Goal: Communication & Community: Connect with others

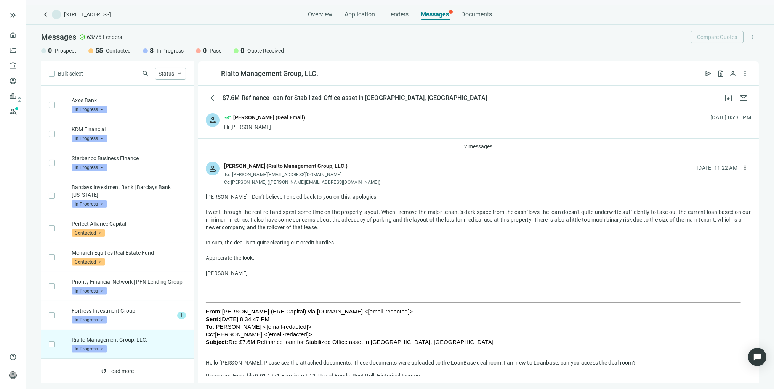
scroll to position [714, 0]
click at [19, 33] on link "Overview" at bounding box center [30, 35] width 22 height 6
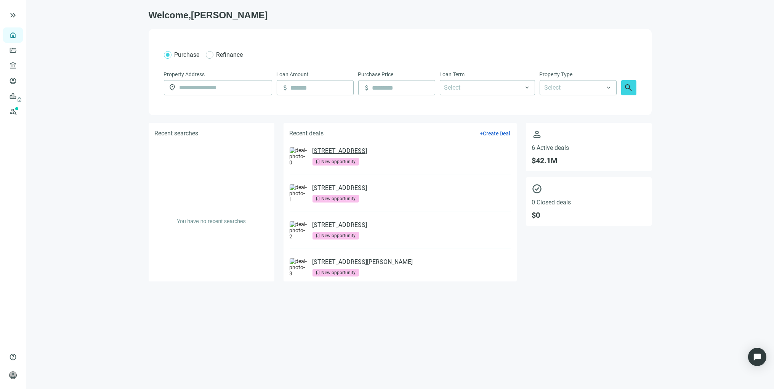
click at [357, 154] on link "[STREET_ADDRESS]" at bounding box center [339, 151] width 55 height 8
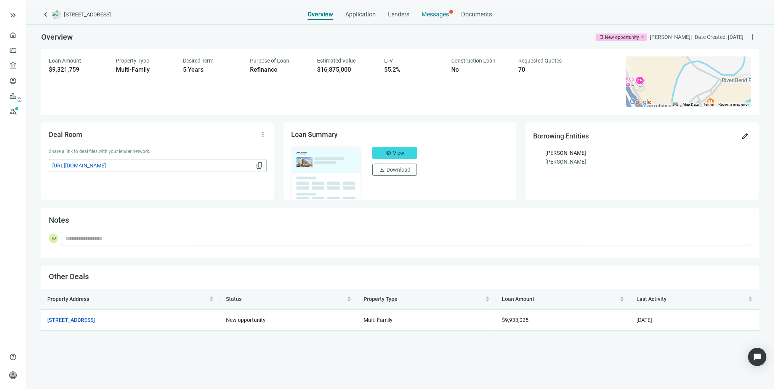
click at [431, 13] on span "Messages" at bounding box center [435, 14] width 27 height 7
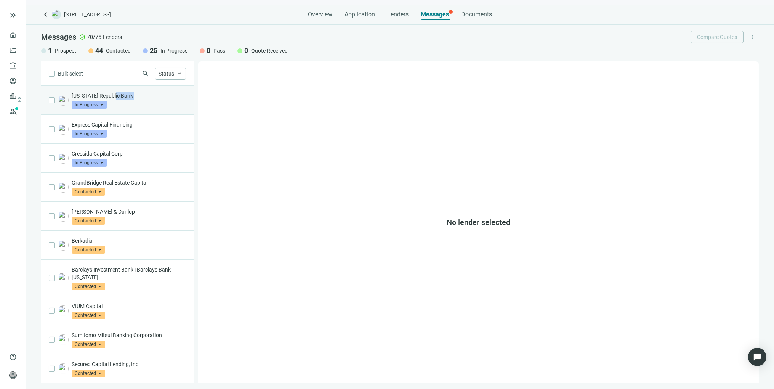
click at [115, 107] on div "[US_STATE] Republic Bank In Progress arrow_drop_down" at bounding box center [129, 100] width 114 height 17
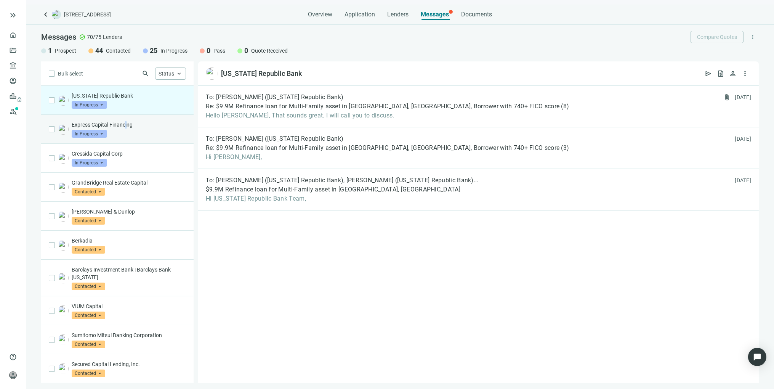
click at [126, 132] on div "Express Capital Financing In Progress arrow_drop_down" at bounding box center [129, 129] width 114 height 17
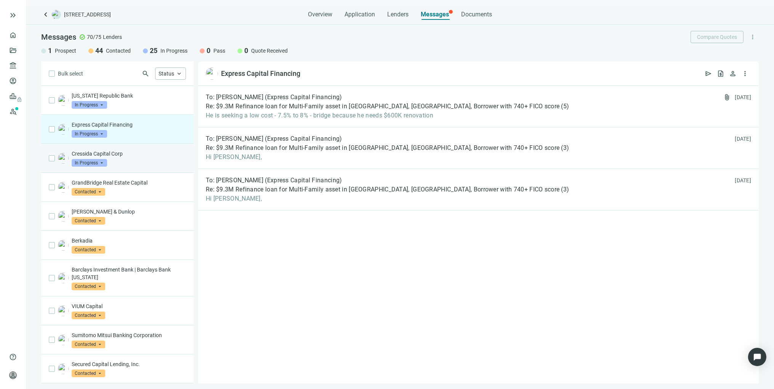
click at [120, 154] on p "Cressida Capital Corp" at bounding box center [129, 154] width 114 height 8
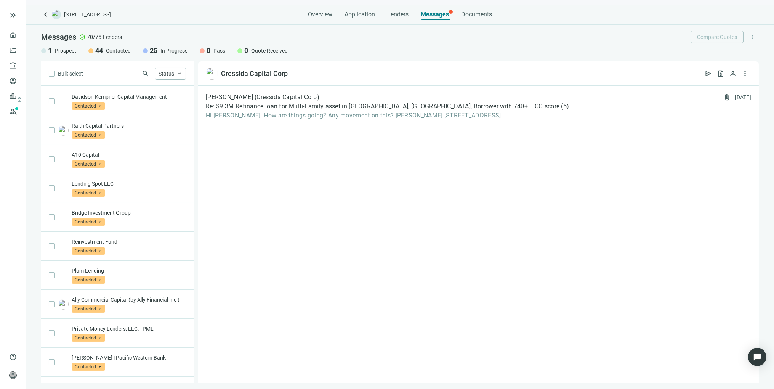
scroll to position [322, 0]
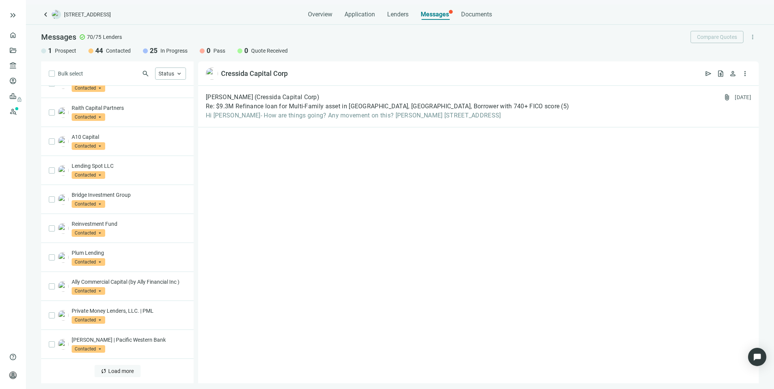
click at [117, 373] on span "Load more" at bounding box center [122, 371] width 26 height 6
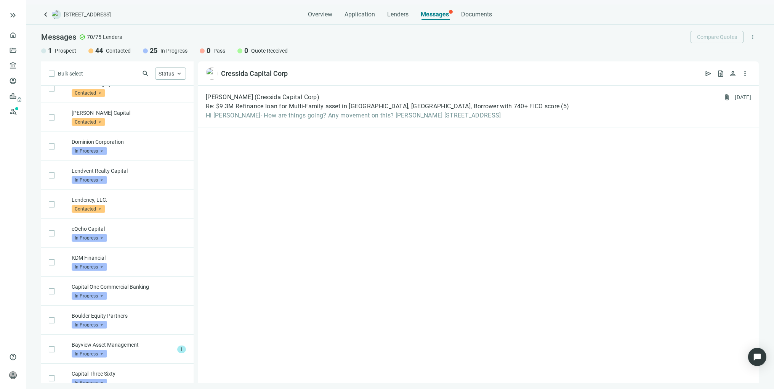
scroll to position [660, 0]
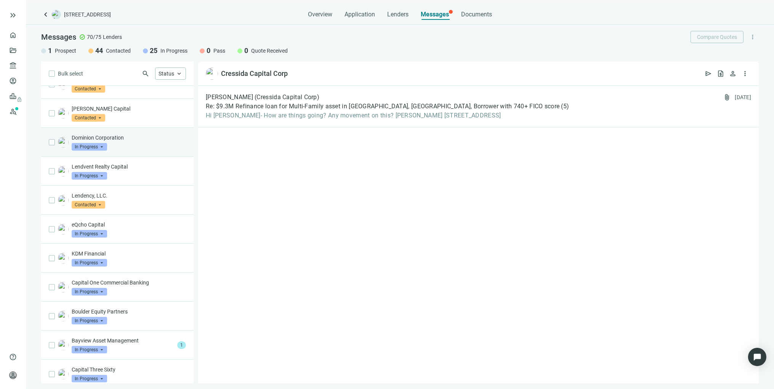
click at [118, 150] on div "Dominion Corporation In Progress arrow_drop_down" at bounding box center [129, 142] width 114 height 17
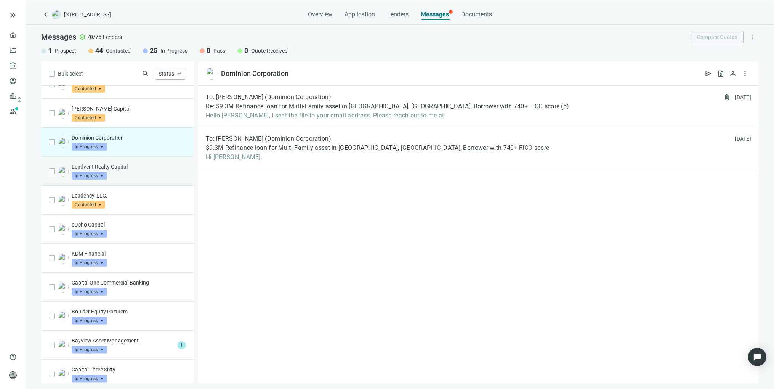
click at [119, 179] on div "Lendvent Realty Capital In Progress arrow_drop_down" at bounding box center [129, 171] width 114 height 17
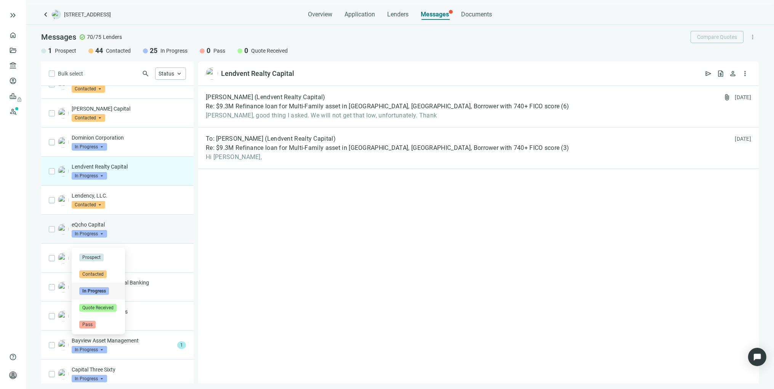
click at [106, 237] on span "In Progress" at bounding box center [89, 234] width 35 height 8
click at [128, 237] on div "eQcho Capital In Progress arrow_drop_down prospect contacted Prospect Contacted…" at bounding box center [129, 229] width 114 height 17
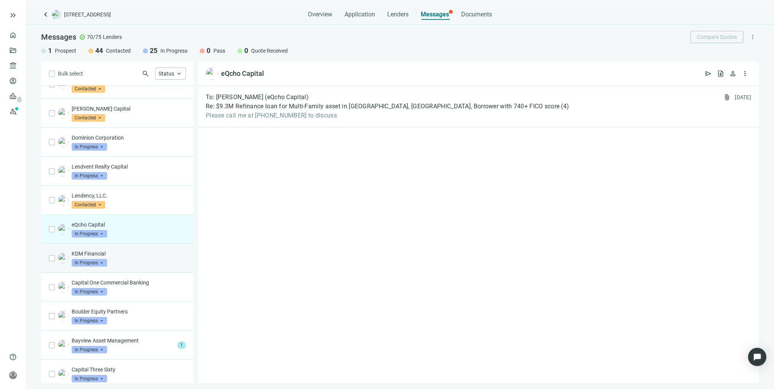
click at [127, 266] on div "KDM Financial In Progress arrow_drop_down" at bounding box center [129, 257] width 114 height 17
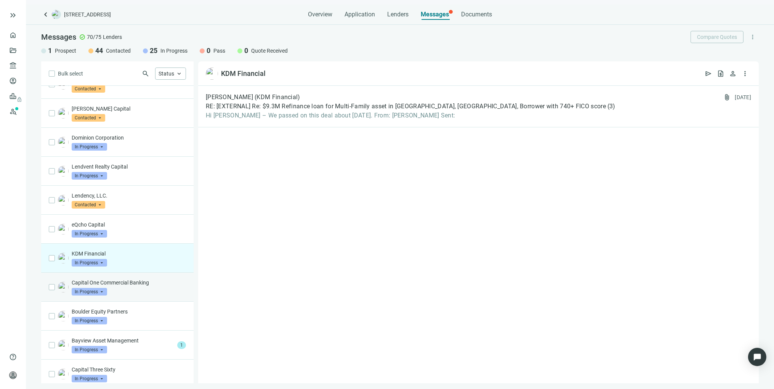
click at [130, 295] on div "Capital One Commercial Banking In Progress arrow_drop_down" at bounding box center [129, 286] width 114 height 17
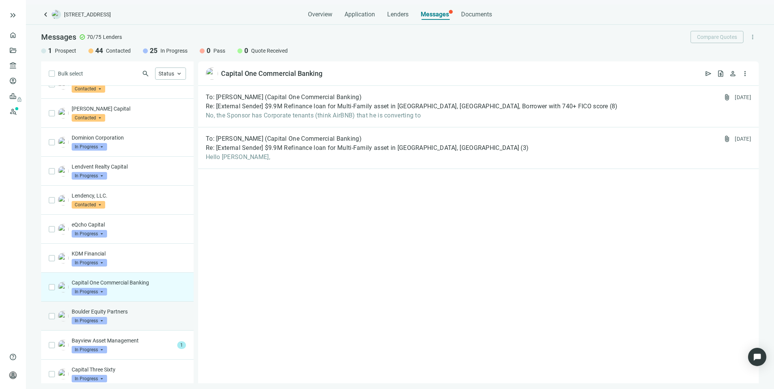
click at [132, 324] on div "Boulder Equity Partners In Progress arrow_drop_down" at bounding box center [129, 315] width 114 height 17
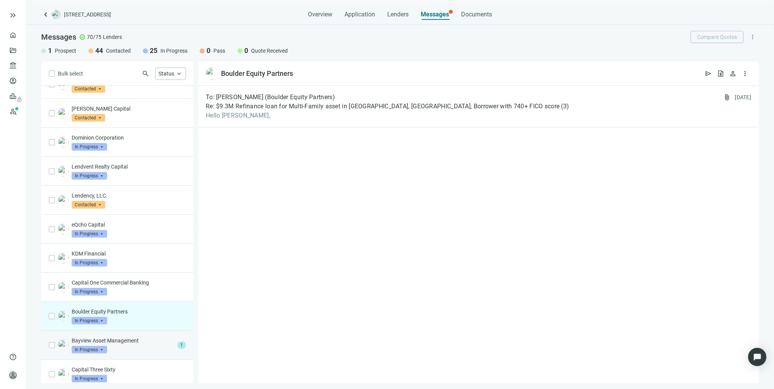
scroll to position [703, 0]
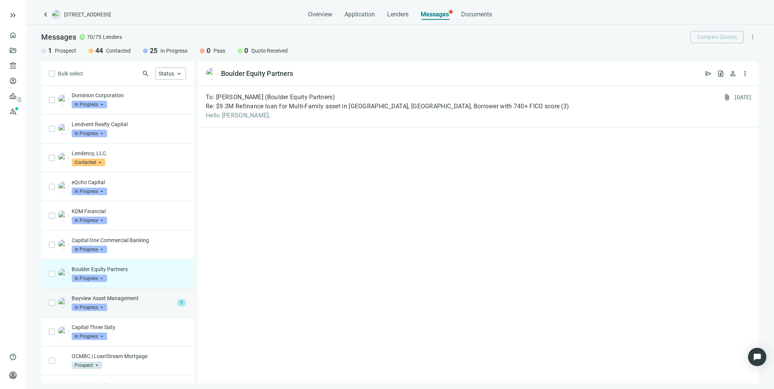
click at [145, 311] on div "Bayview Asset Management In Progress arrow_drop_down" at bounding box center [123, 302] width 102 height 17
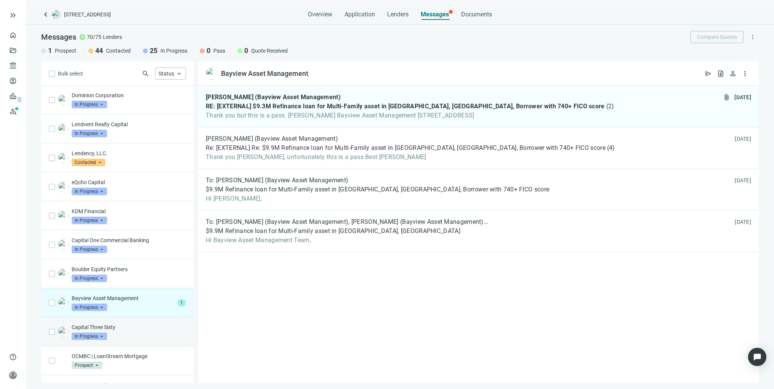
click at [136, 340] on div "Capital Three Sixty In Progress arrow_drop_down" at bounding box center [129, 331] width 114 height 17
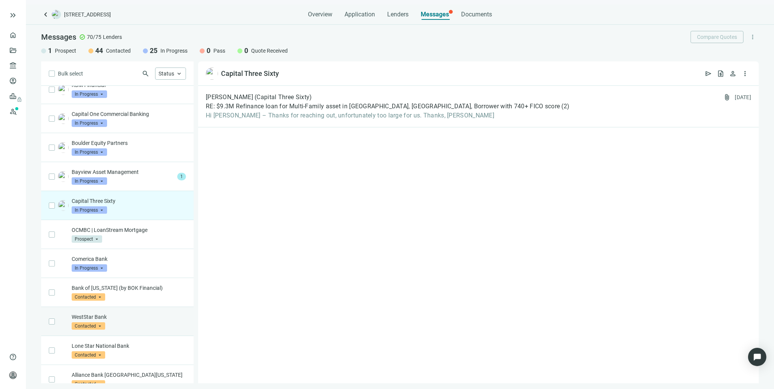
scroll to position [830, 0]
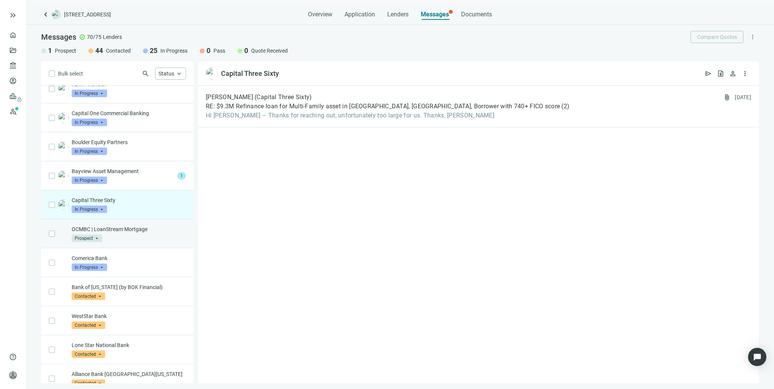
click at [154, 242] on div "OCMBC | LoanStream Mortgage Prospect arrow_drop_down" at bounding box center [129, 233] width 114 height 17
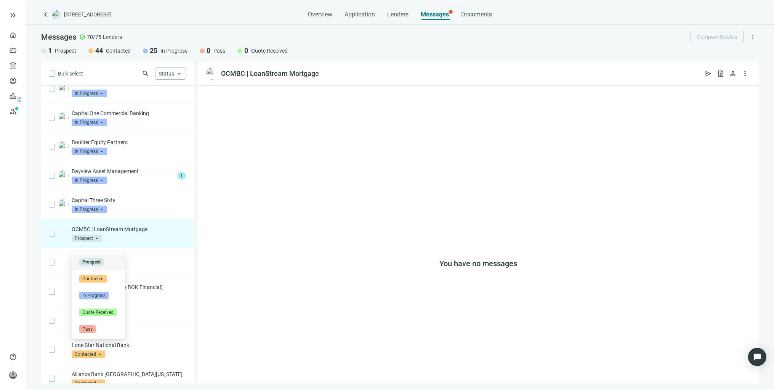
click at [101, 242] on span "Prospect" at bounding box center [87, 238] width 30 height 8
click at [144, 242] on div "OCMBC | LoanStream Mortgage Prospect arrow_drop_down prospect contacted Prospec…" at bounding box center [129, 233] width 114 height 17
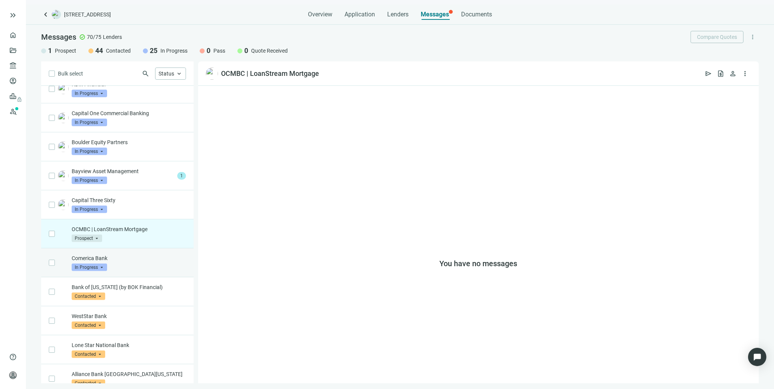
click at [138, 271] on div "Comerica Bank In Progress arrow_drop_down" at bounding box center [129, 262] width 114 height 17
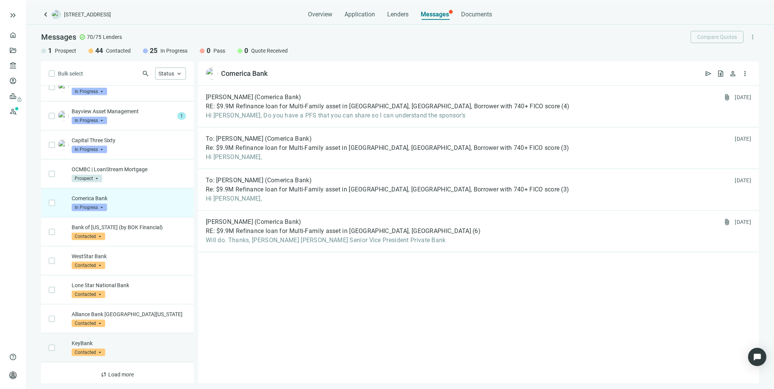
scroll to position [902, 0]
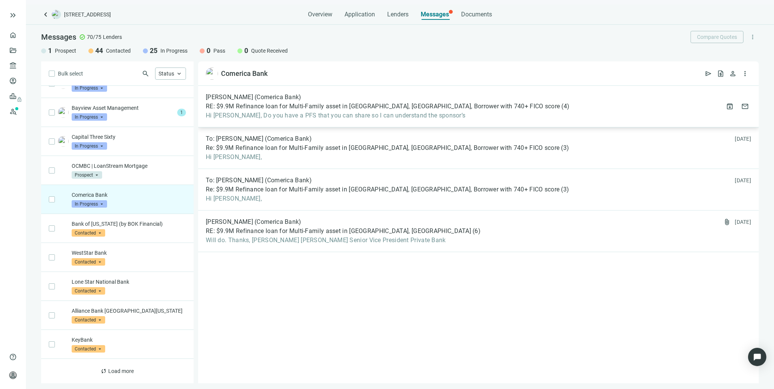
click at [253, 99] on span "[PERSON_NAME] (Comerica Bank)" at bounding box center [254, 97] width 96 height 8
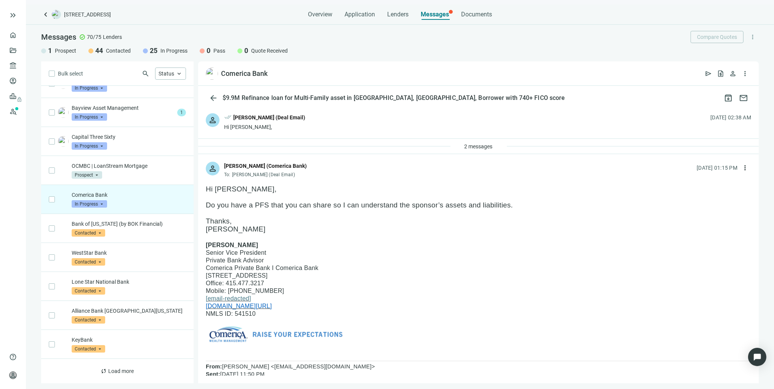
drag, startPoint x: 265, startPoint y: 287, endPoint x: 205, endPoint y: 243, distance: 75.2
click at [206, 243] on div "[PERSON_NAME] Senior Vice President Private Bank Advisor Comerica Private Bank …" at bounding box center [478, 296] width 545 height 111
